Goal: Transaction & Acquisition: Subscribe to service/newsletter

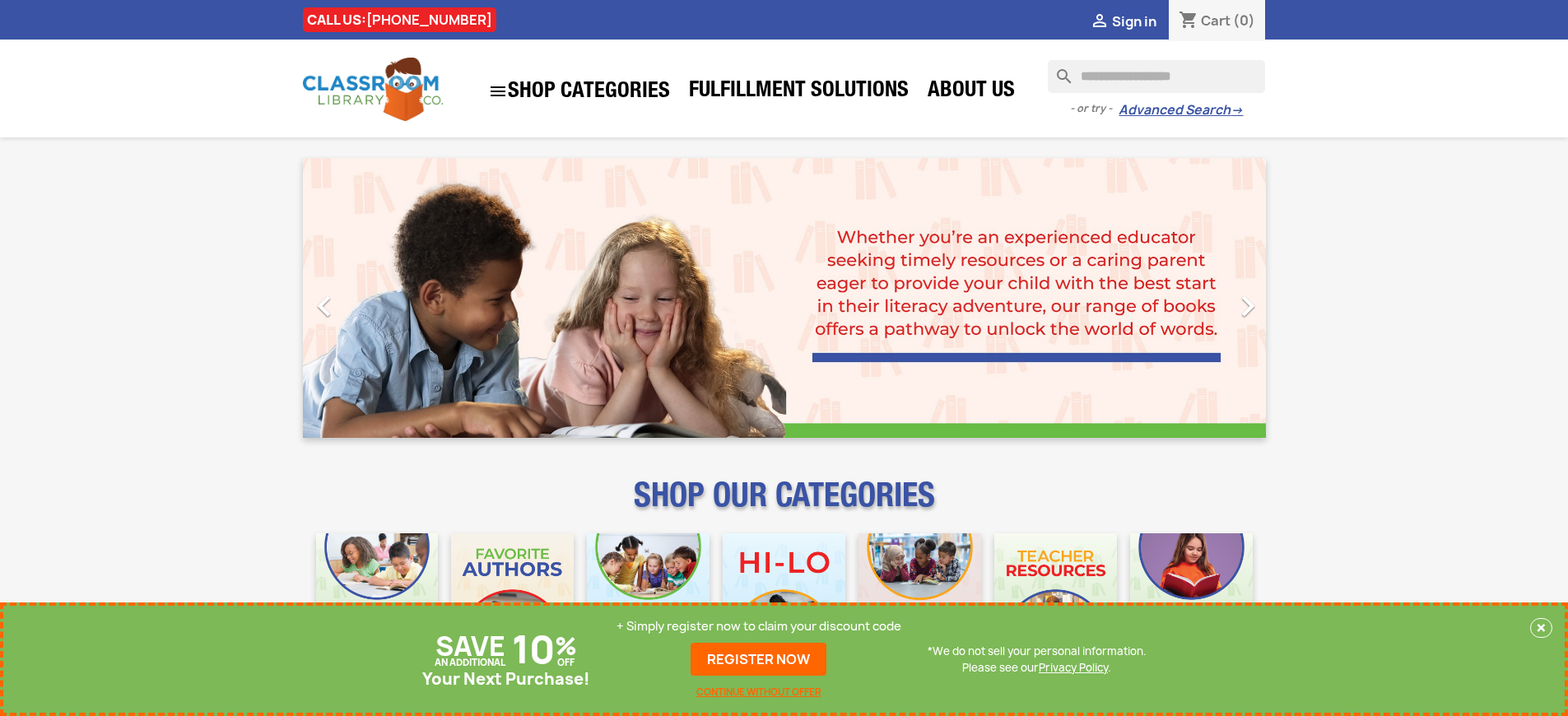
click at [758, 626] on p "+ Simply register now to claim your discount code" at bounding box center [759, 626] width 285 height 17
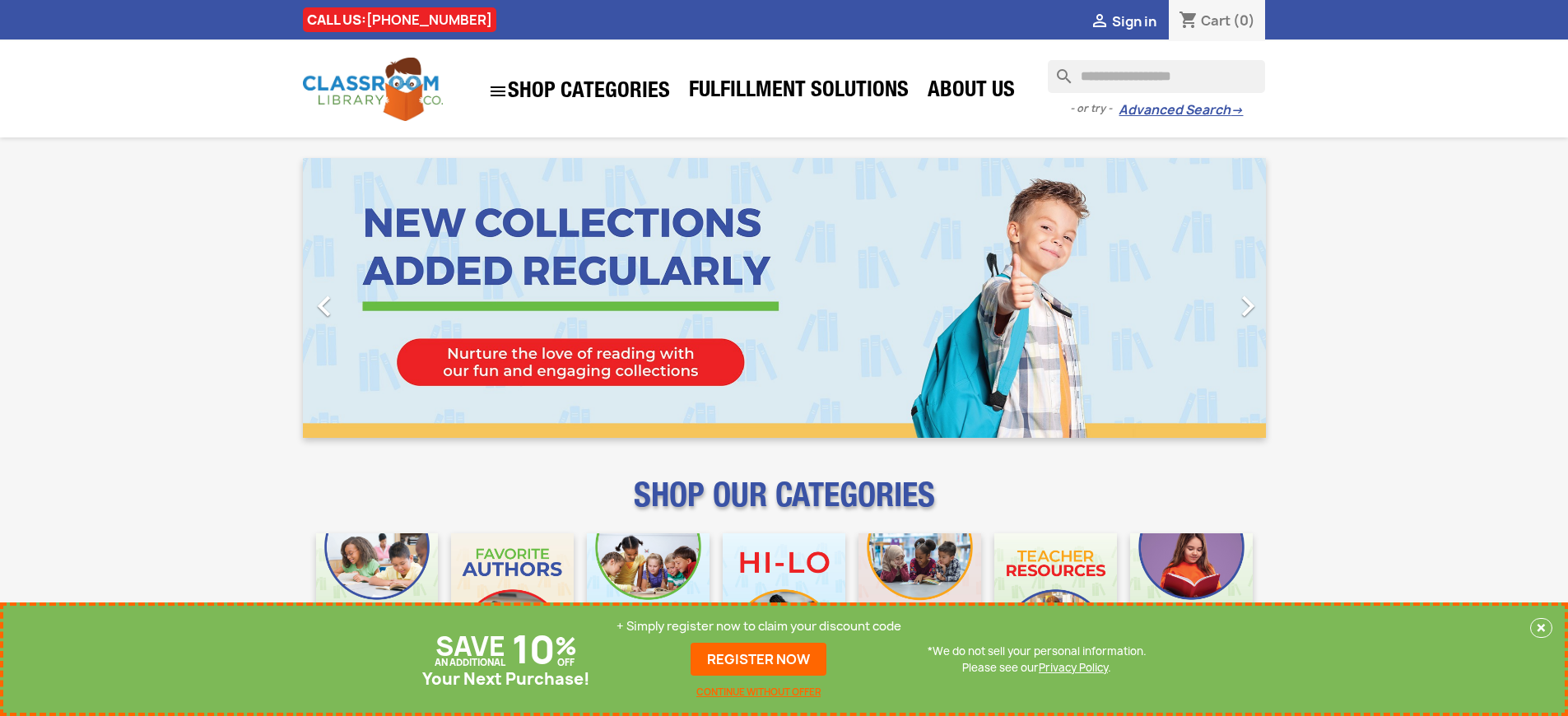
click at [758, 626] on p "+ Simply register now to claim your discount code" at bounding box center [759, 626] width 285 height 17
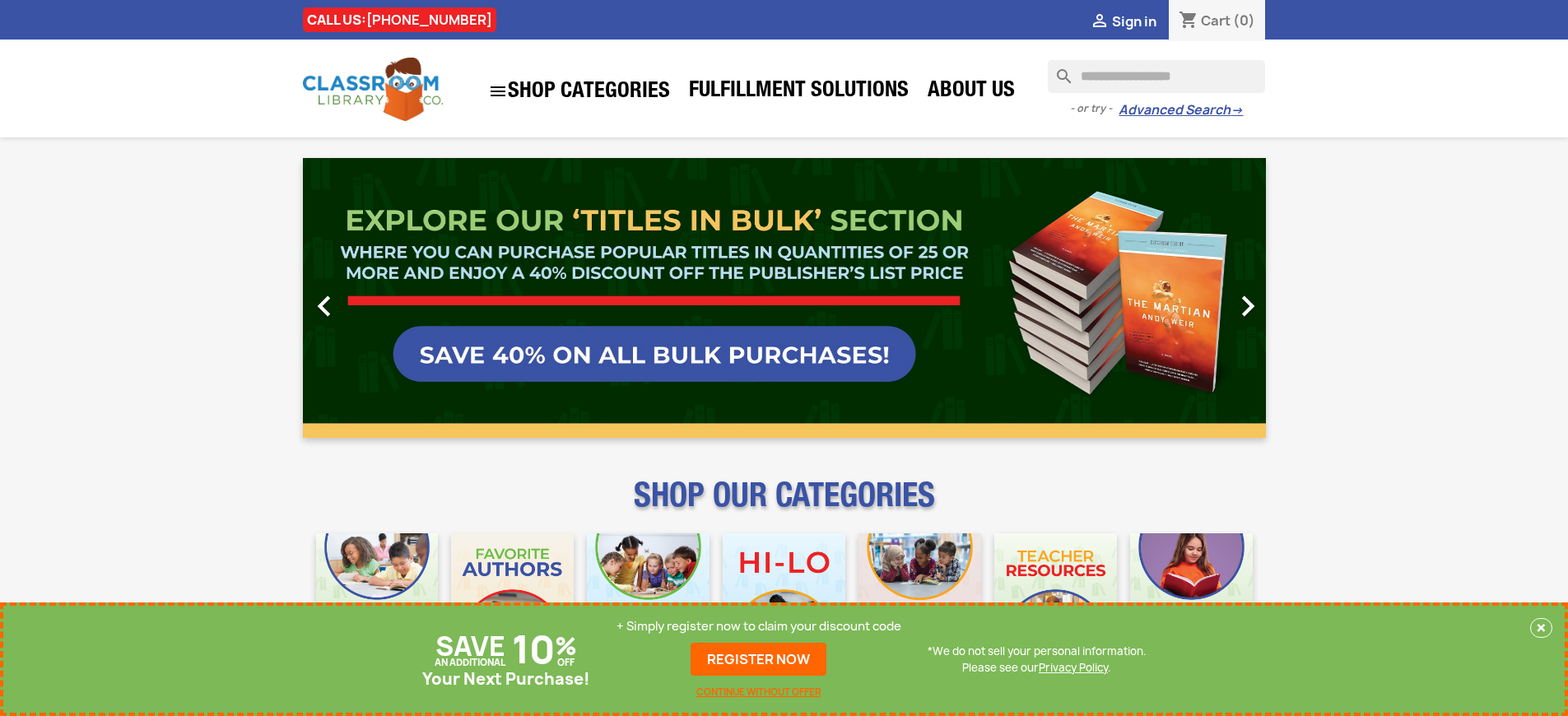
click at [758, 626] on p "+ Simply register now to claim your discount code" at bounding box center [759, 626] width 285 height 17
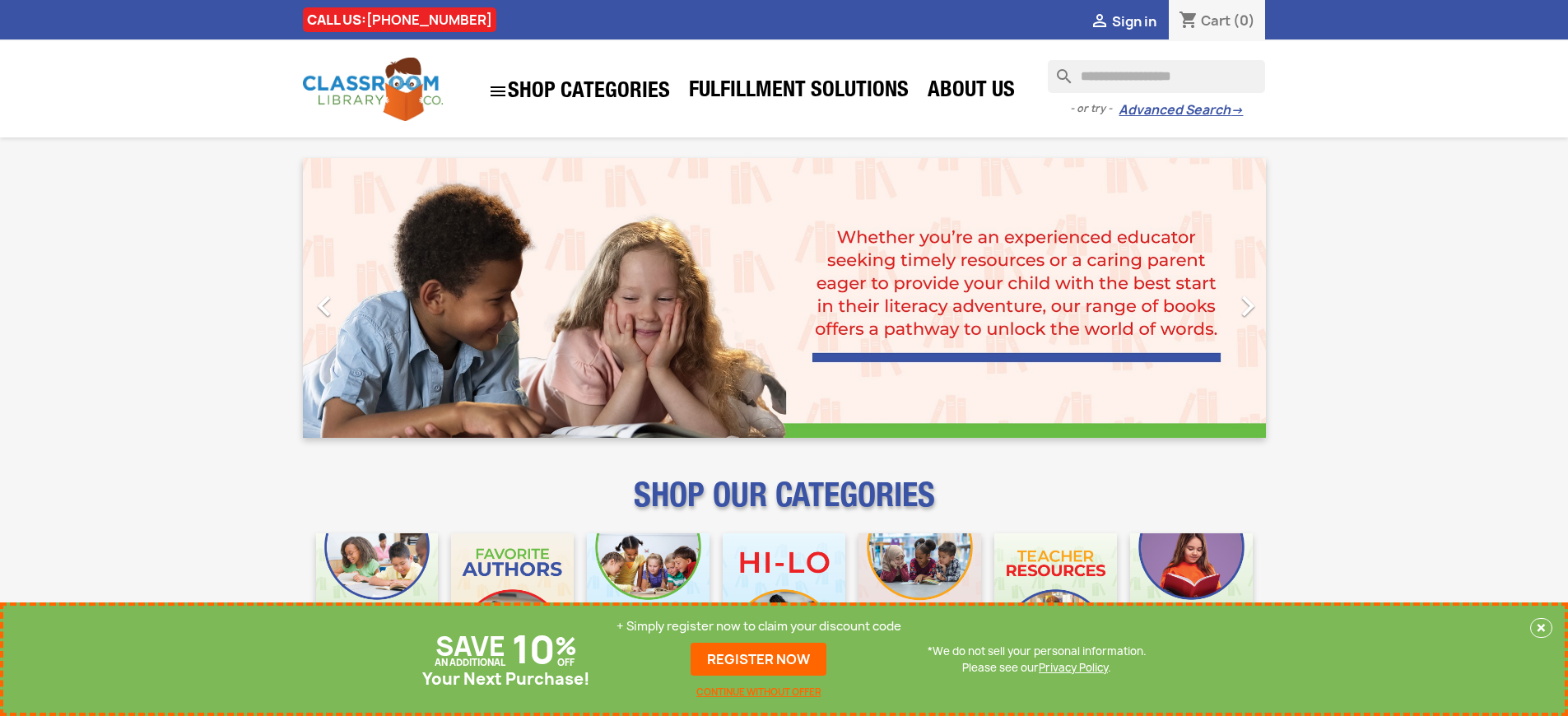
click at [758, 626] on p "+ Simply register now to claim your discount code" at bounding box center [759, 626] width 285 height 17
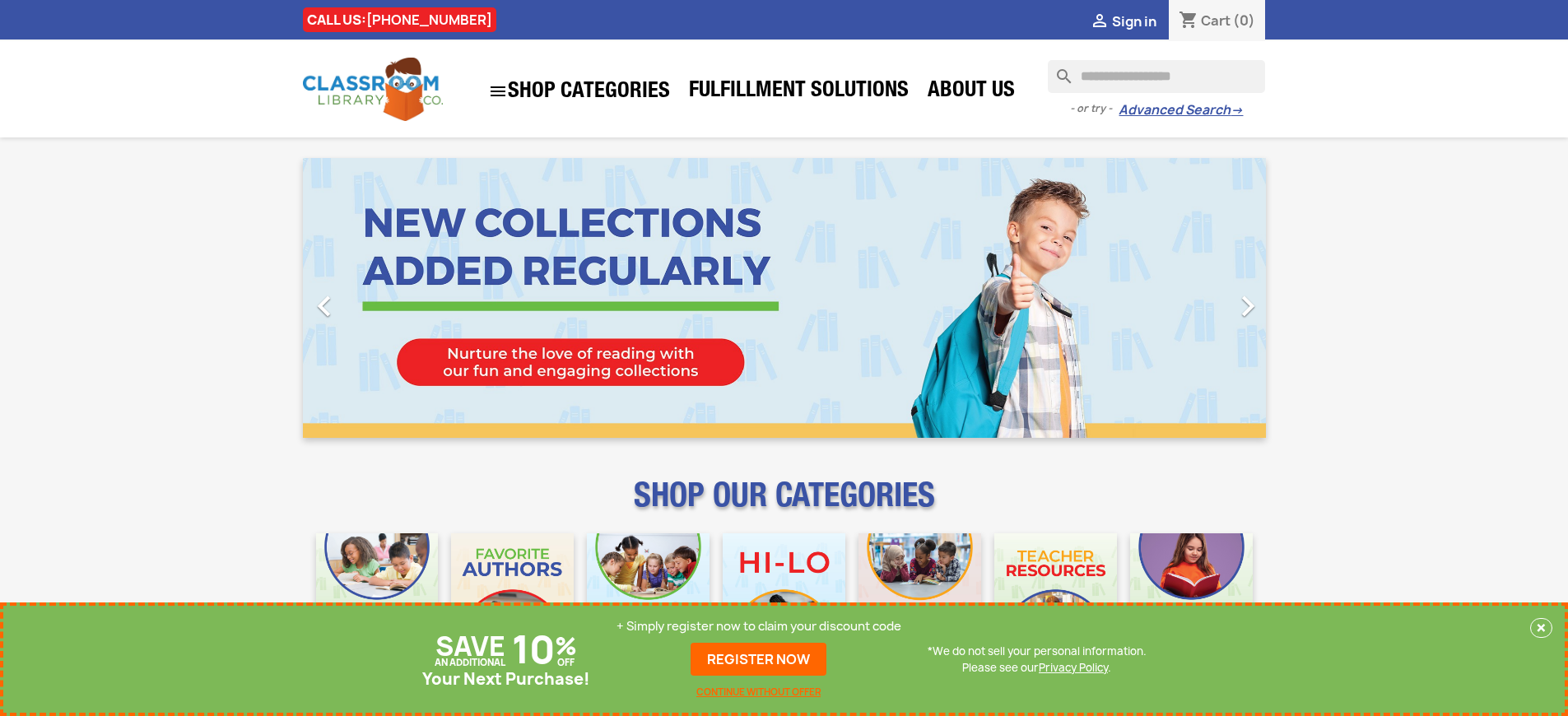
click at [758, 626] on p "+ Simply register now to claim your discount code" at bounding box center [759, 626] width 285 height 17
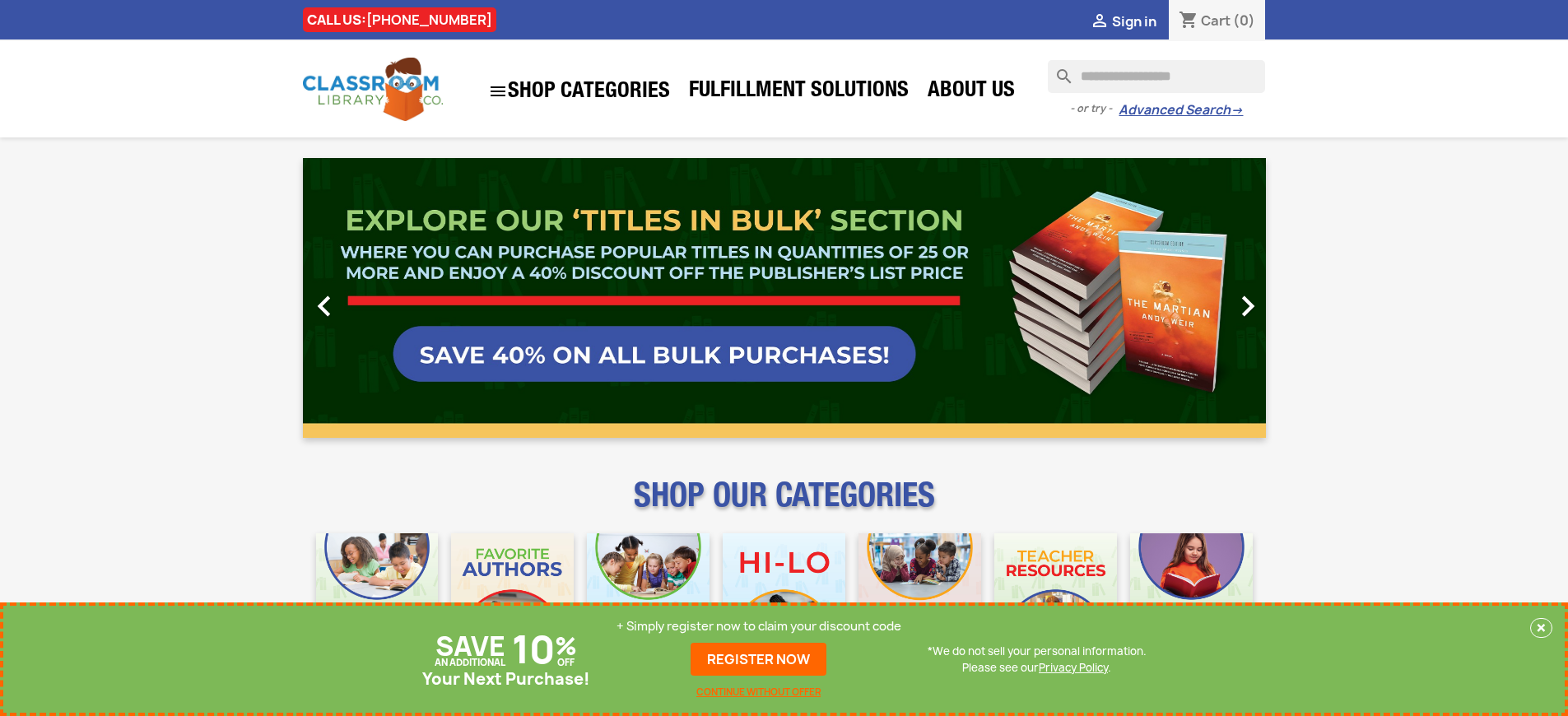
click at [758, 626] on p "+ Simply register now to claim your discount code" at bounding box center [759, 626] width 285 height 17
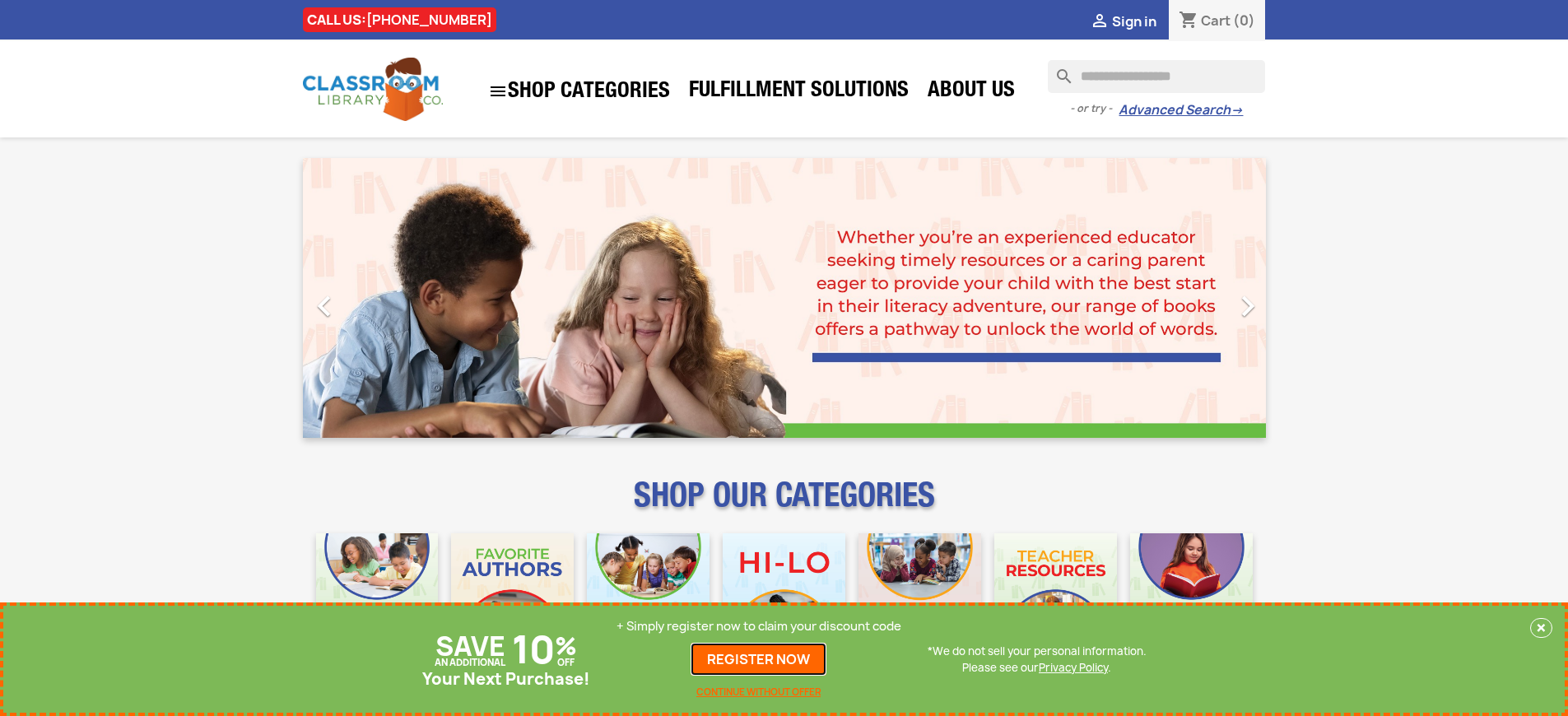
click at [758, 659] on link "REGISTER NOW" at bounding box center [758, 659] width 136 height 33
click at [758, 626] on p "+ Simply register now to claim your discount code" at bounding box center [759, 626] width 285 height 17
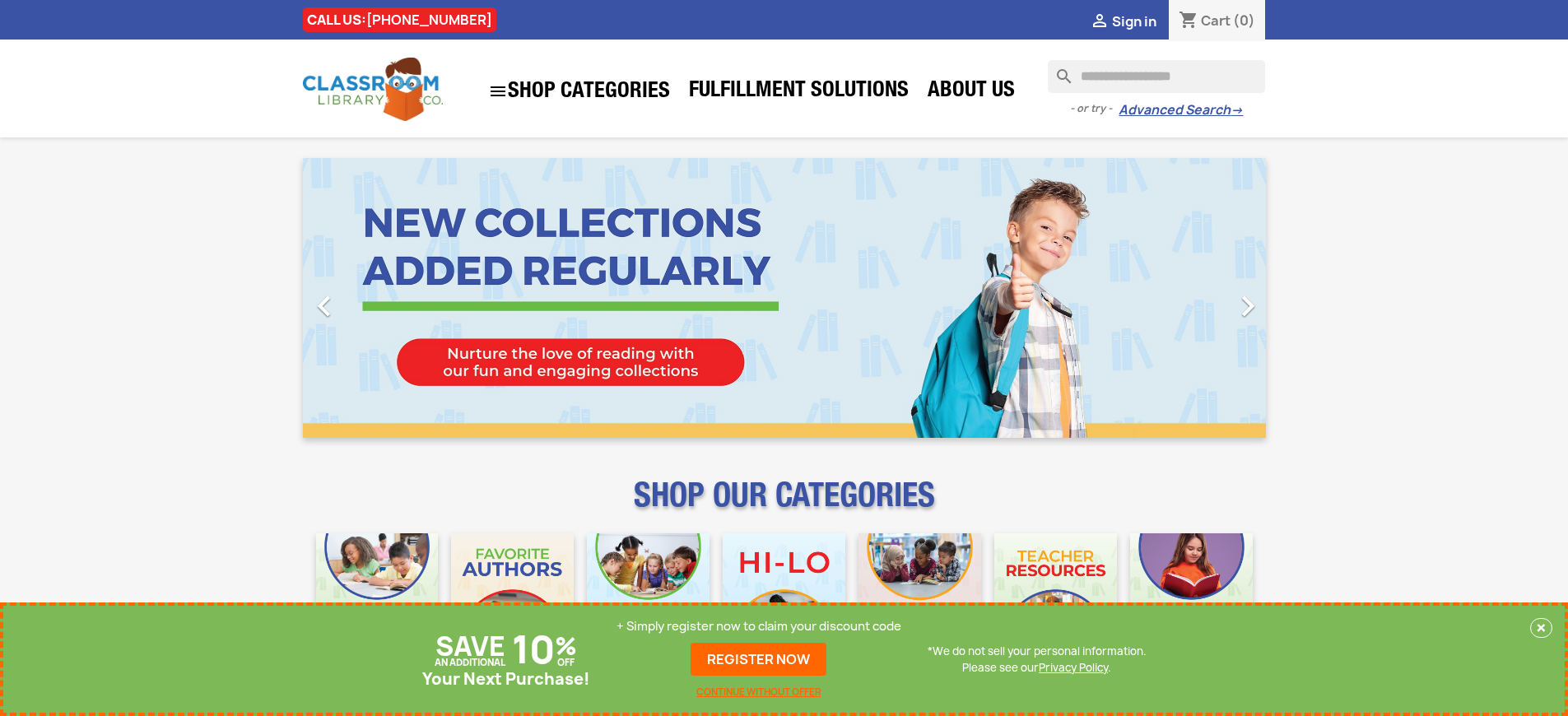
click at [758, 626] on p "+ Simply register now to claim your discount code" at bounding box center [759, 626] width 285 height 17
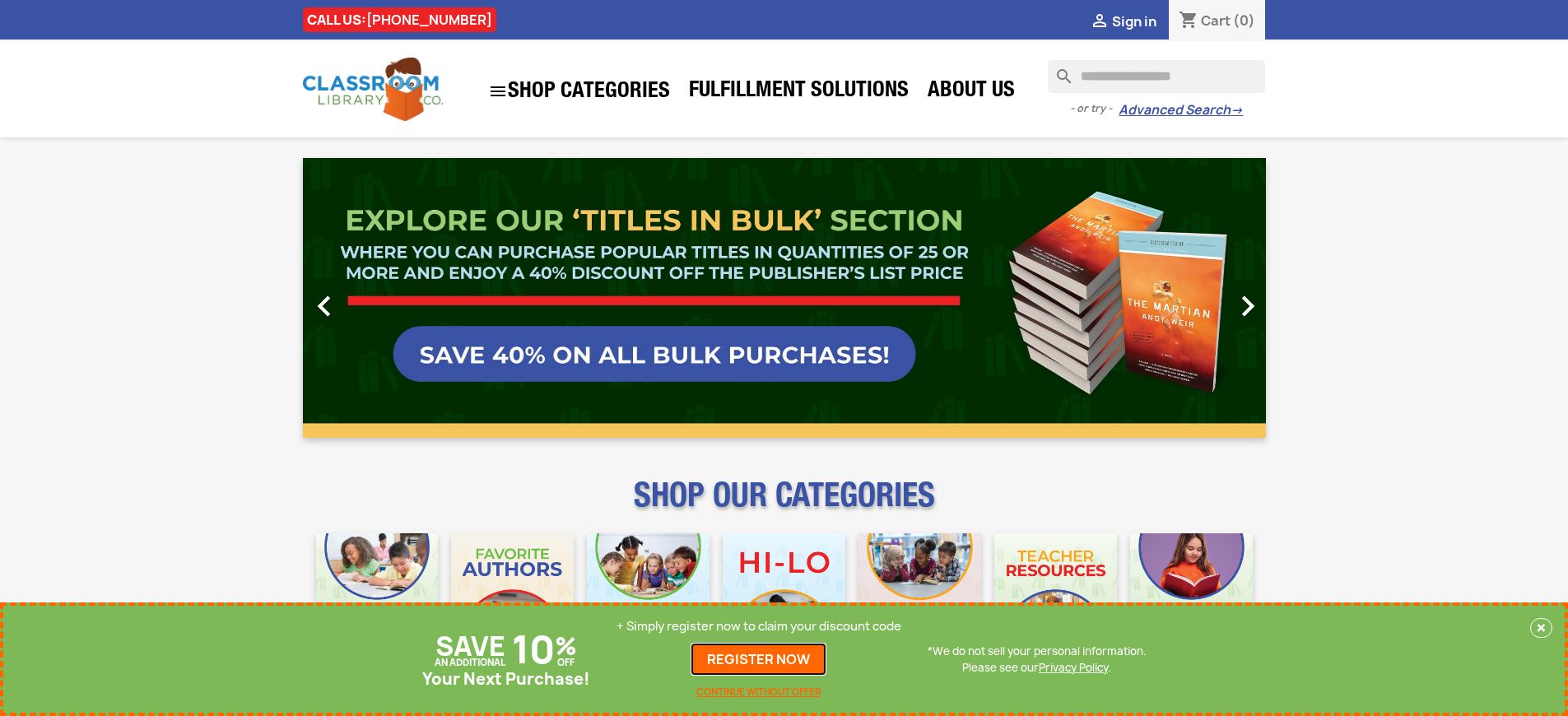
click at [758, 659] on link "REGISTER NOW" at bounding box center [758, 659] width 136 height 33
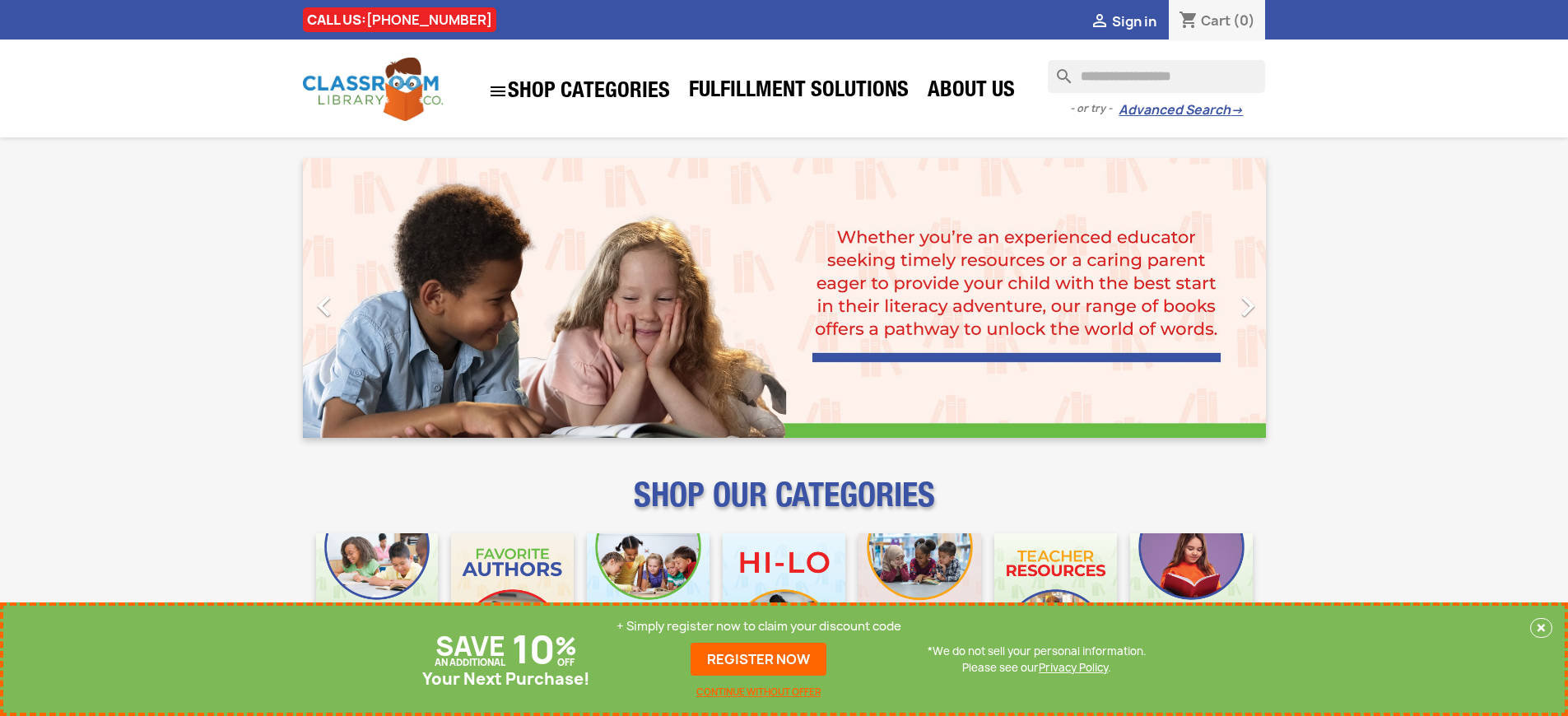
click at [758, 626] on p "+ Simply register now to claim your discount code" at bounding box center [759, 626] width 285 height 17
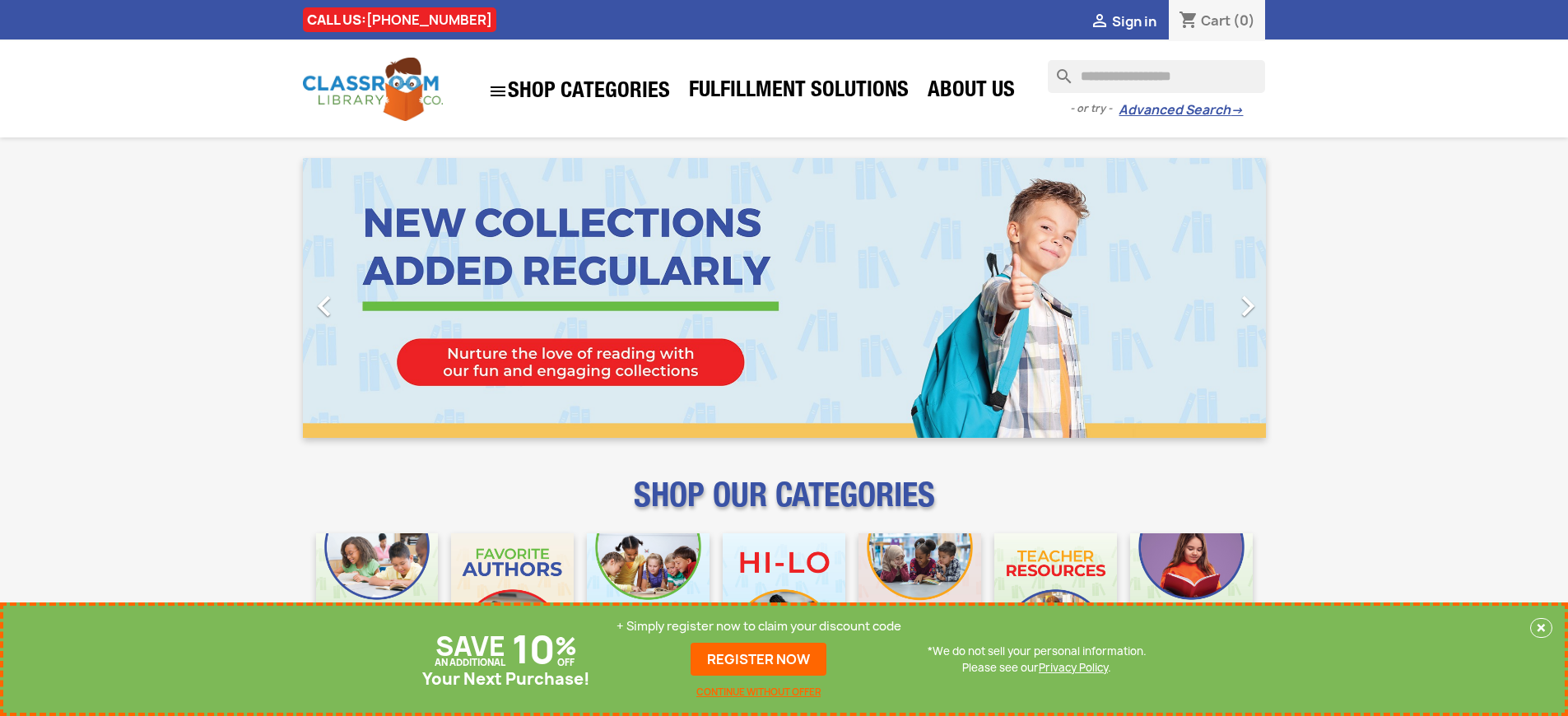
click at [758, 626] on p "+ Simply register now to claim your discount code" at bounding box center [759, 626] width 285 height 17
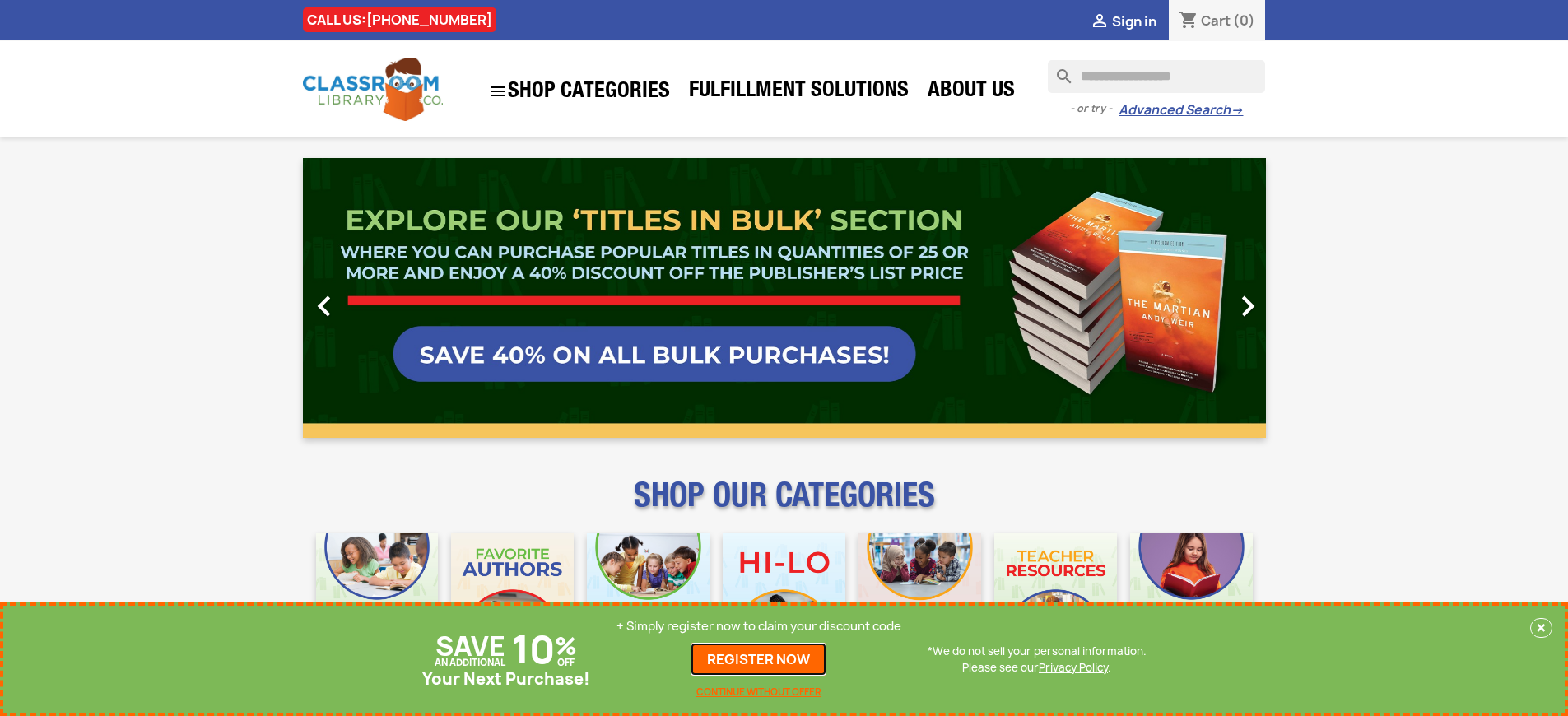
click at [758, 659] on link "REGISTER NOW" at bounding box center [758, 659] width 136 height 33
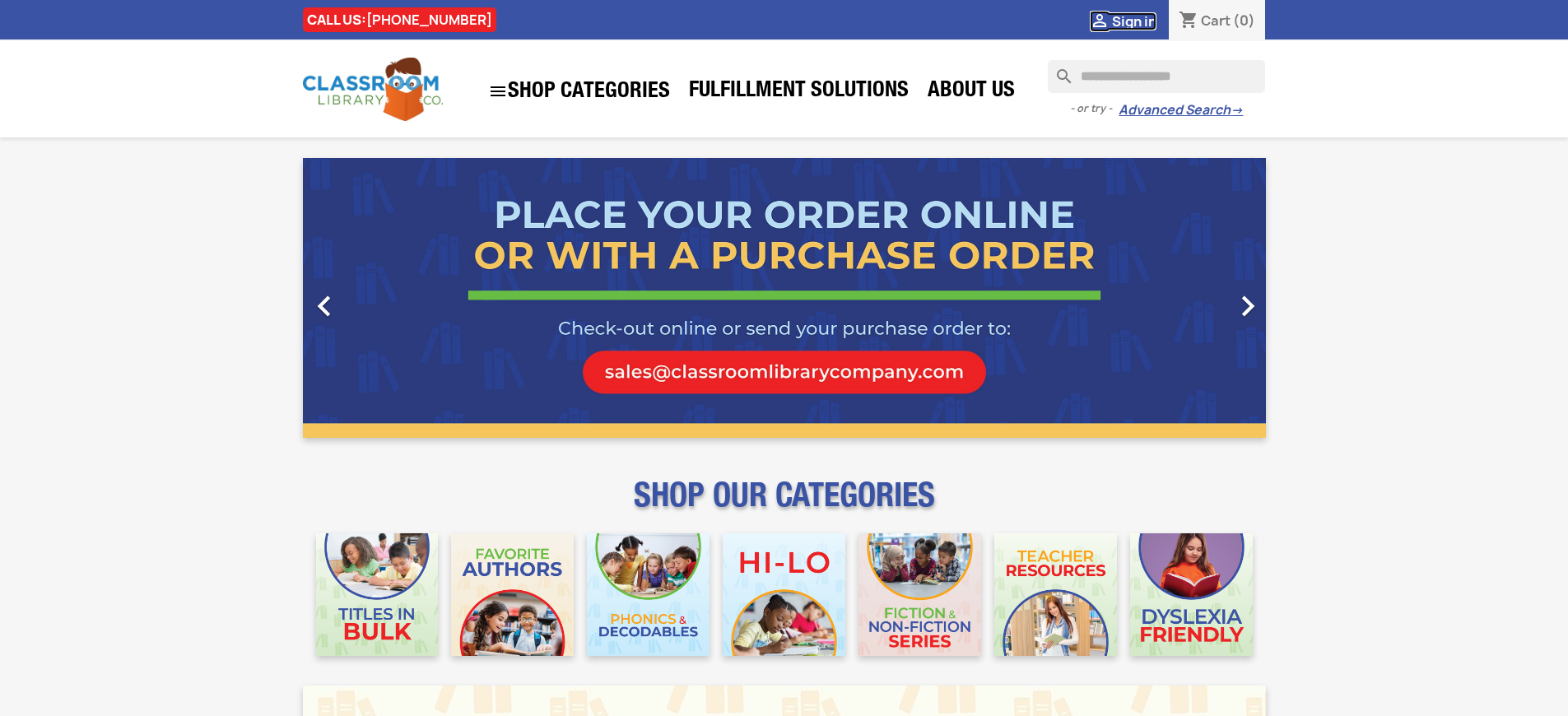
click at [1133, 21] on span "Sign in" at bounding box center [1134, 22] width 45 height 18
